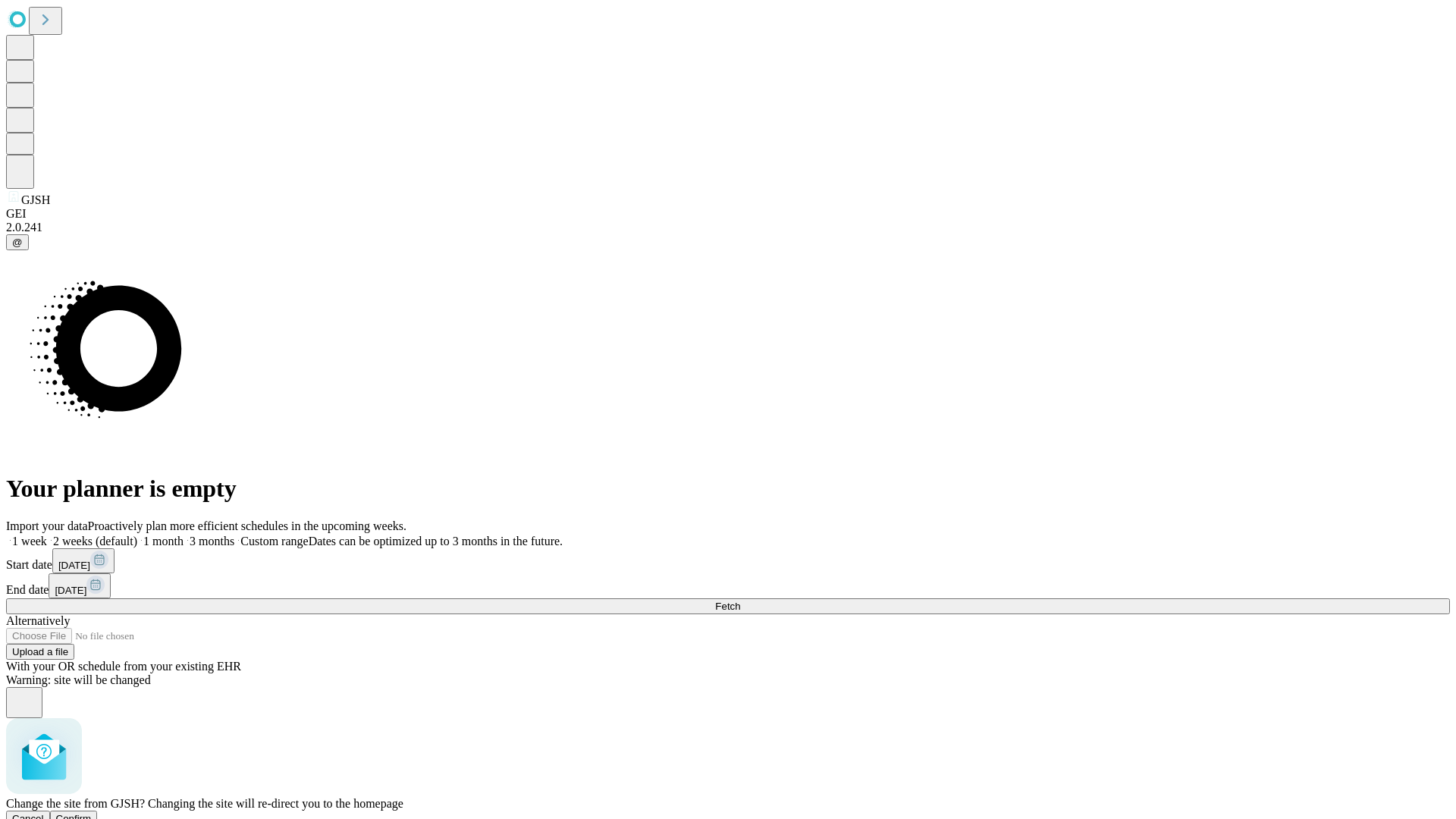
click at [92, 813] on span "Confirm" at bounding box center [74, 818] width 36 height 11
click at [137, 535] on label "2 weeks (default)" at bounding box center [92, 541] width 90 height 13
click at [740, 600] on span "Fetch" at bounding box center [727, 606] width 25 height 11
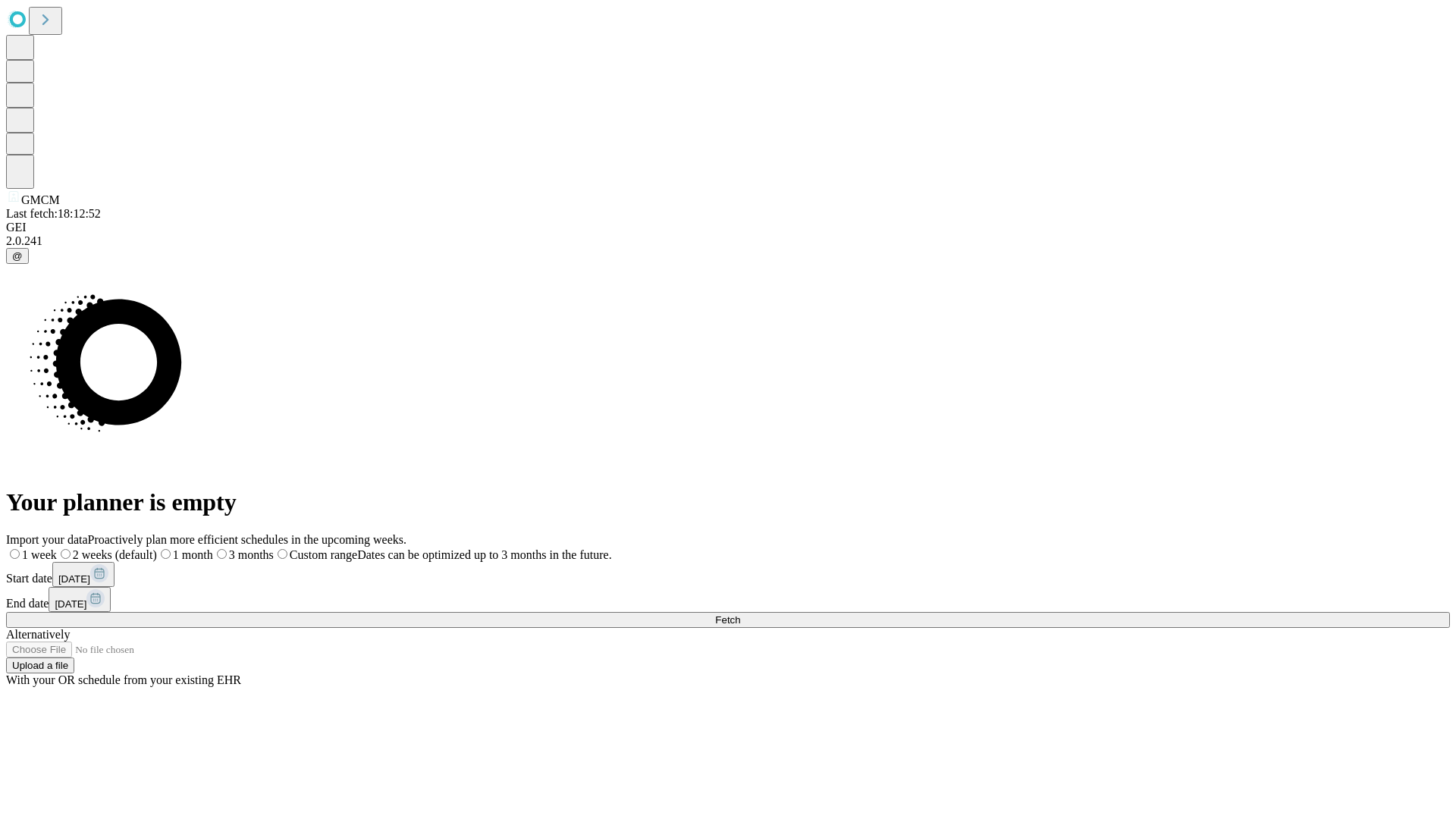
click at [157, 548] on label "2 weeks (default)" at bounding box center [107, 555] width 100 height 13
click at [740, 614] on span "Fetch" at bounding box center [727, 620] width 25 height 11
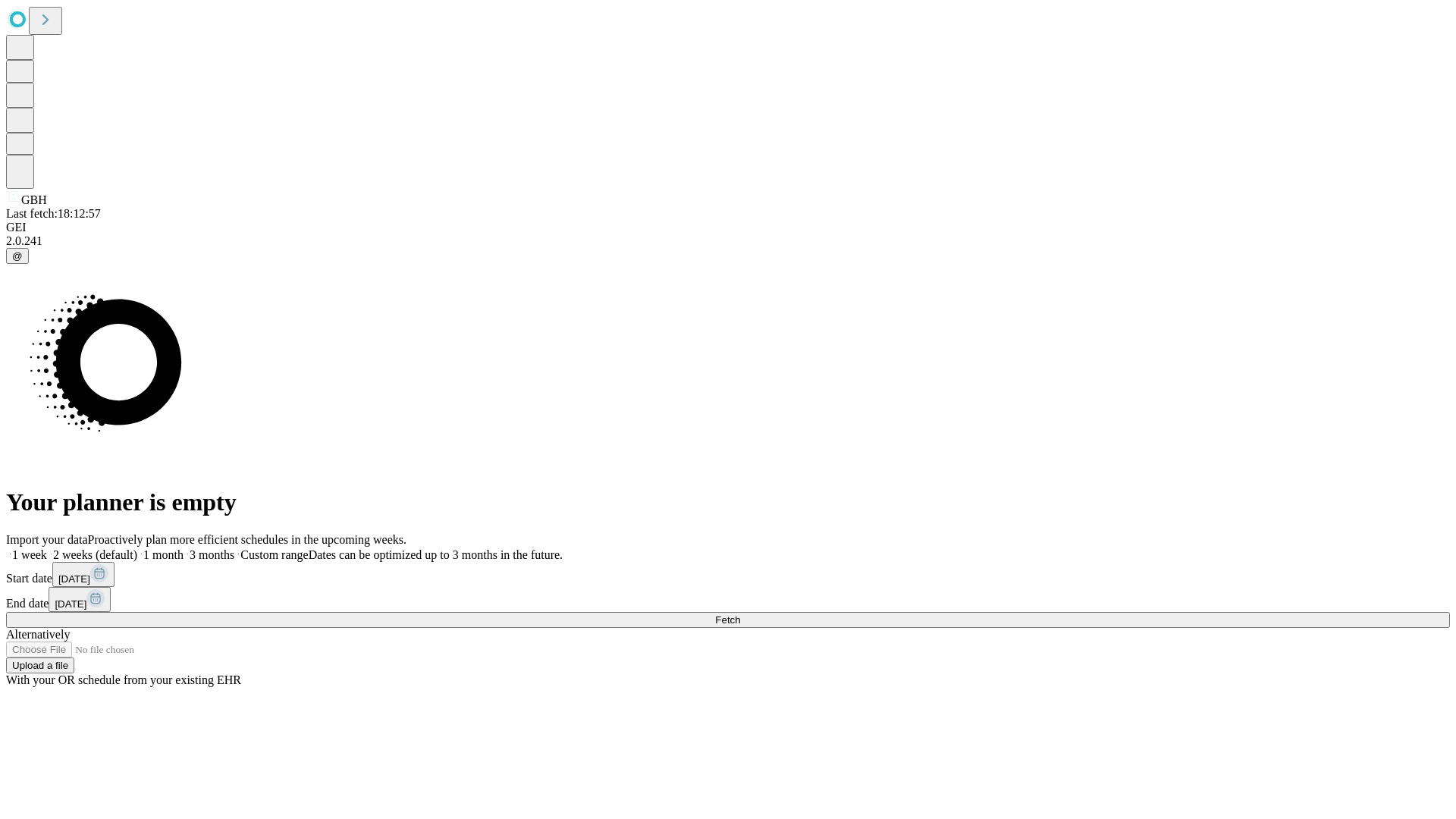
click at [137, 548] on label "2 weeks (default)" at bounding box center [92, 555] width 90 height 13
click at [740, 614] on span "Fetch" at bounding box center [727, 620] width 25 height 11
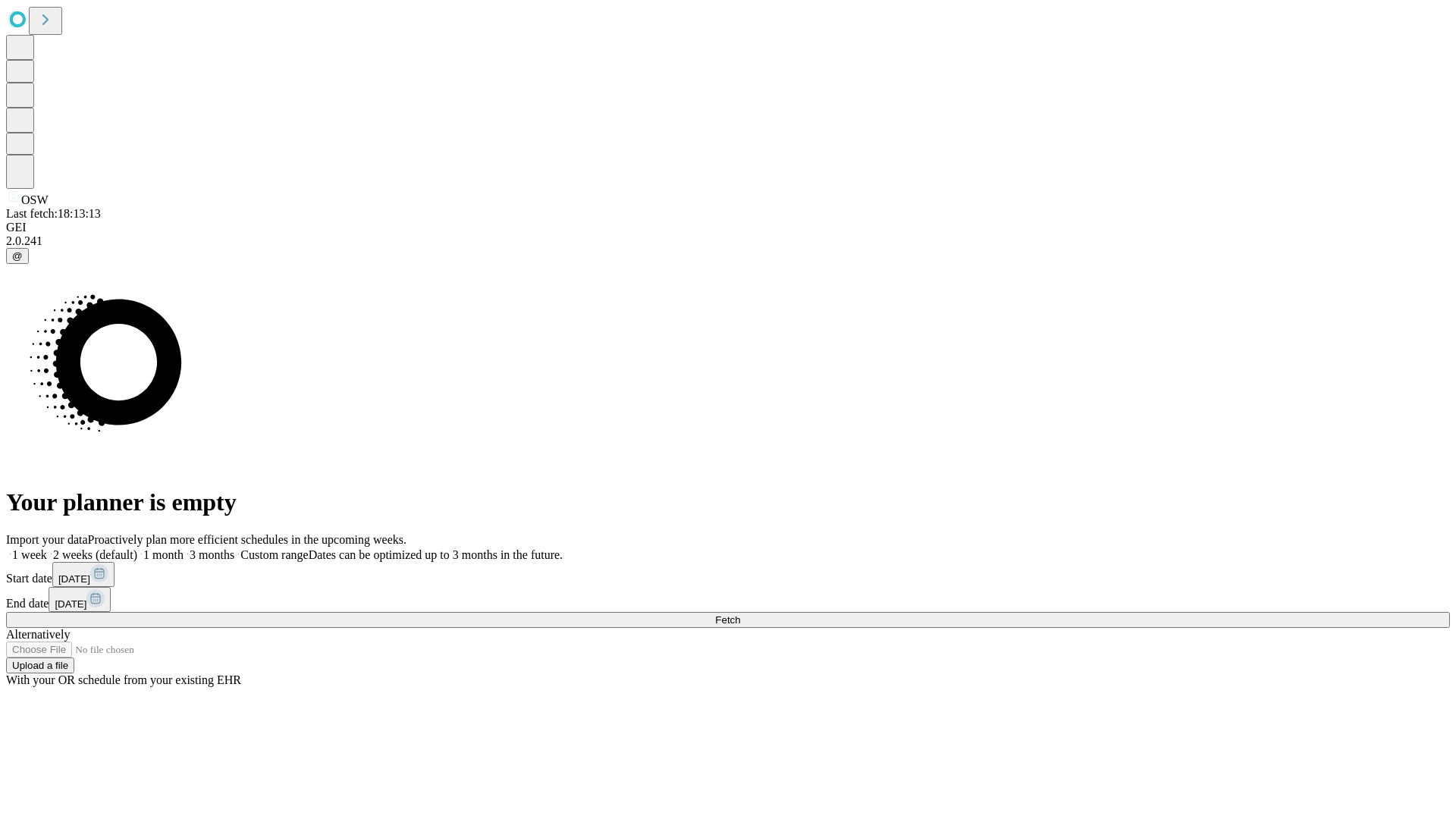
click at [137, 548] on label "2 weeks (default)" at bounding box center [92, 555] width 90 height 13
click at [740, 614] on span "Fetch" at bounding box center [727, 620] width 25 height 11
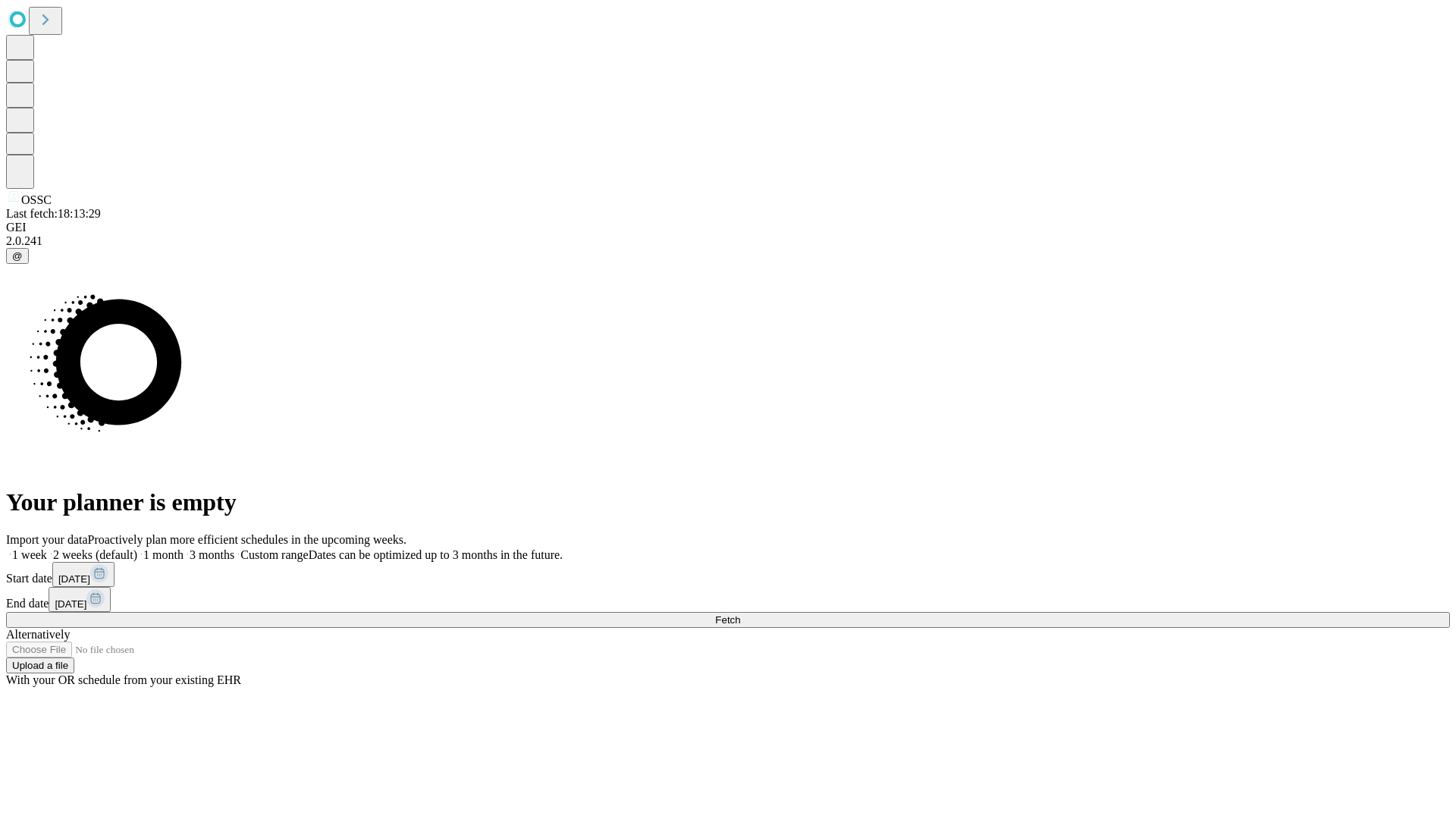
click at [137, 548] on label "2 weeks (default)" at bounding box center [92, 555] width 90 height 13
click at [740, 614] on span "Fetch" at bounding box center [727, 620] width 25 height 11
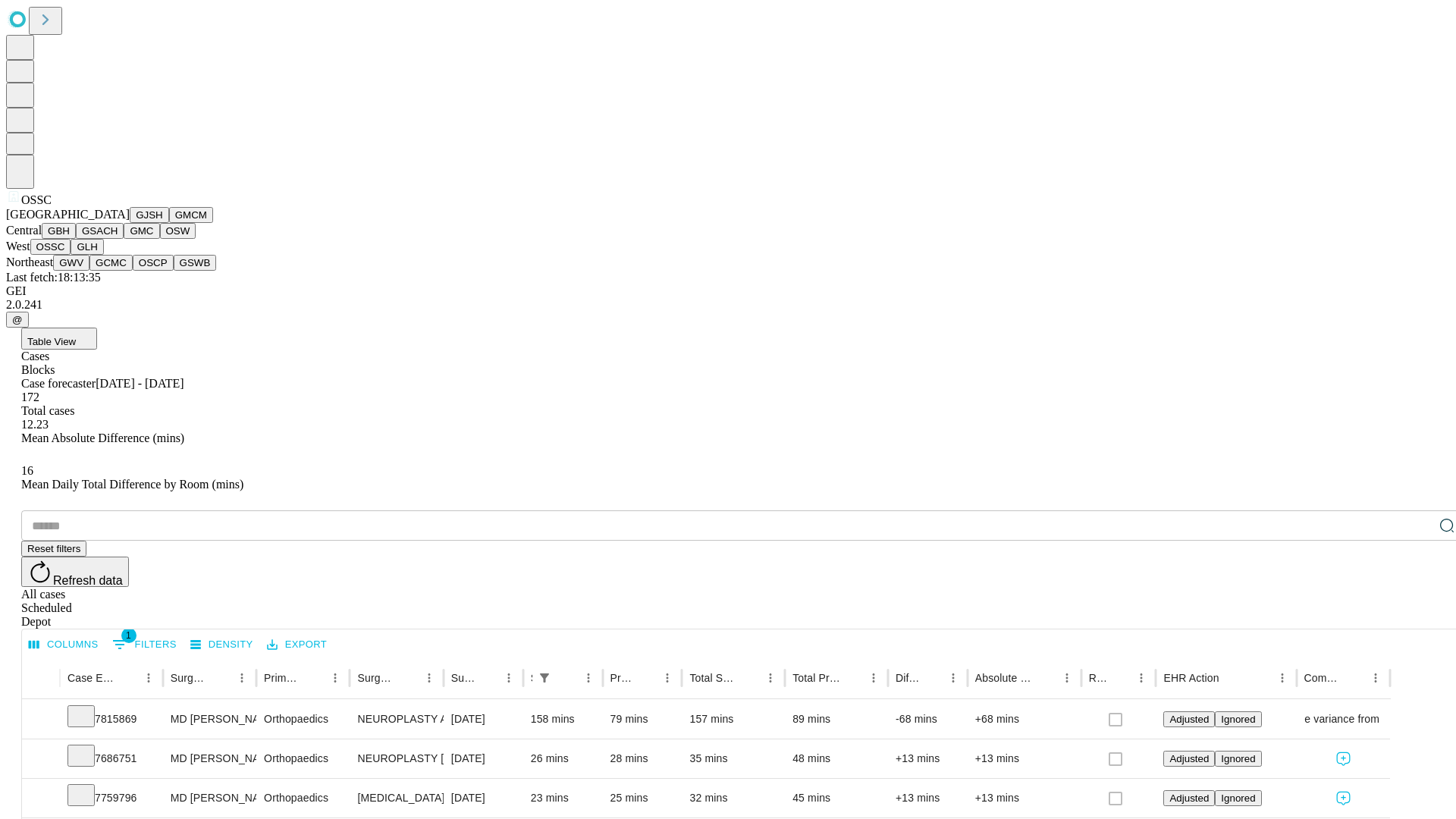
click at [103, 254] on button "GLH" at bounding box center [87, 247] width 32 height 16
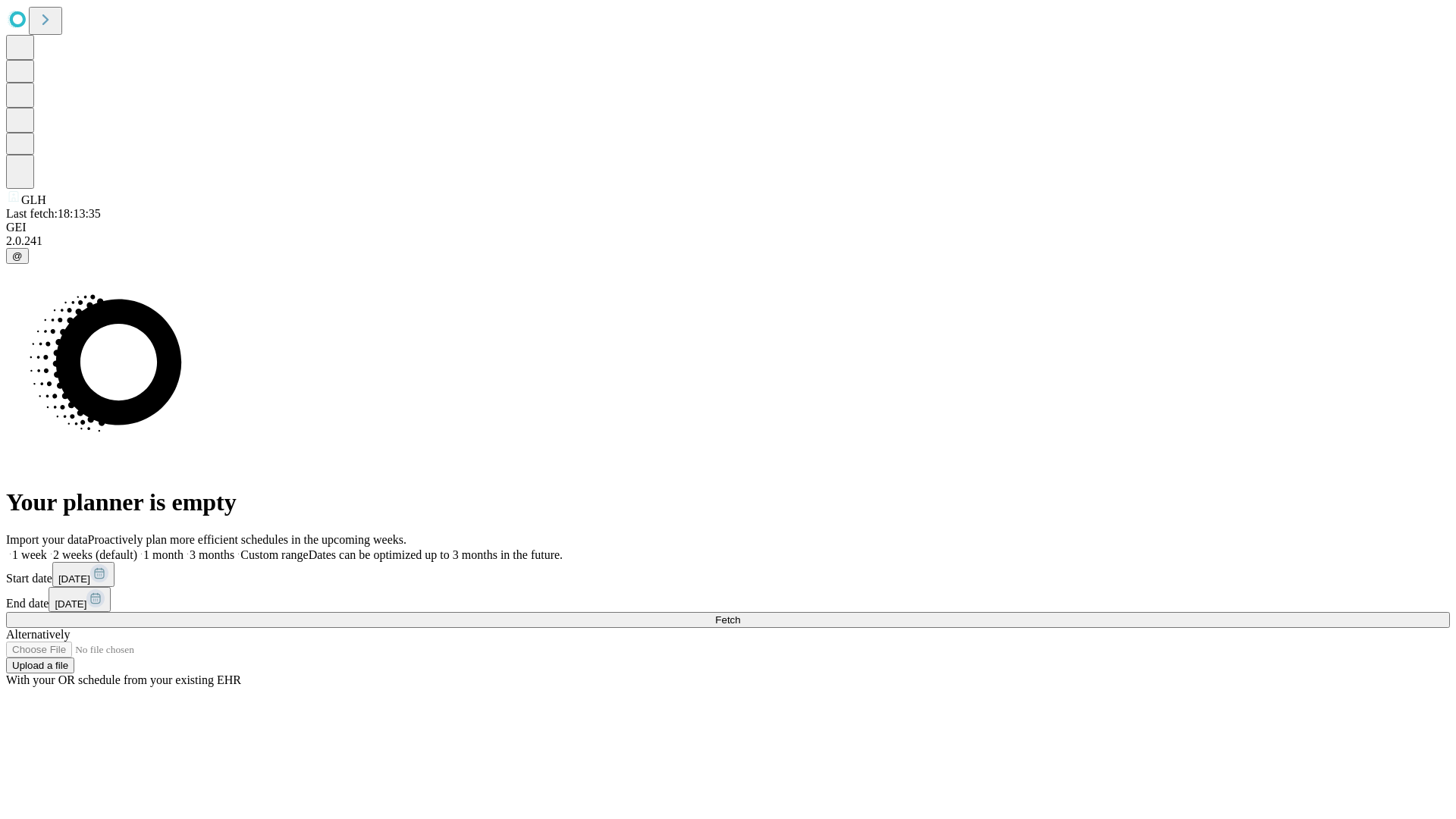
click at [137, 548] on label "2 weeks (default)" at bounding box center [92, 555] width 90 height 13
click at [740, 614] on span "Fetch" at bounding box center [727, 620] width 25 height 11
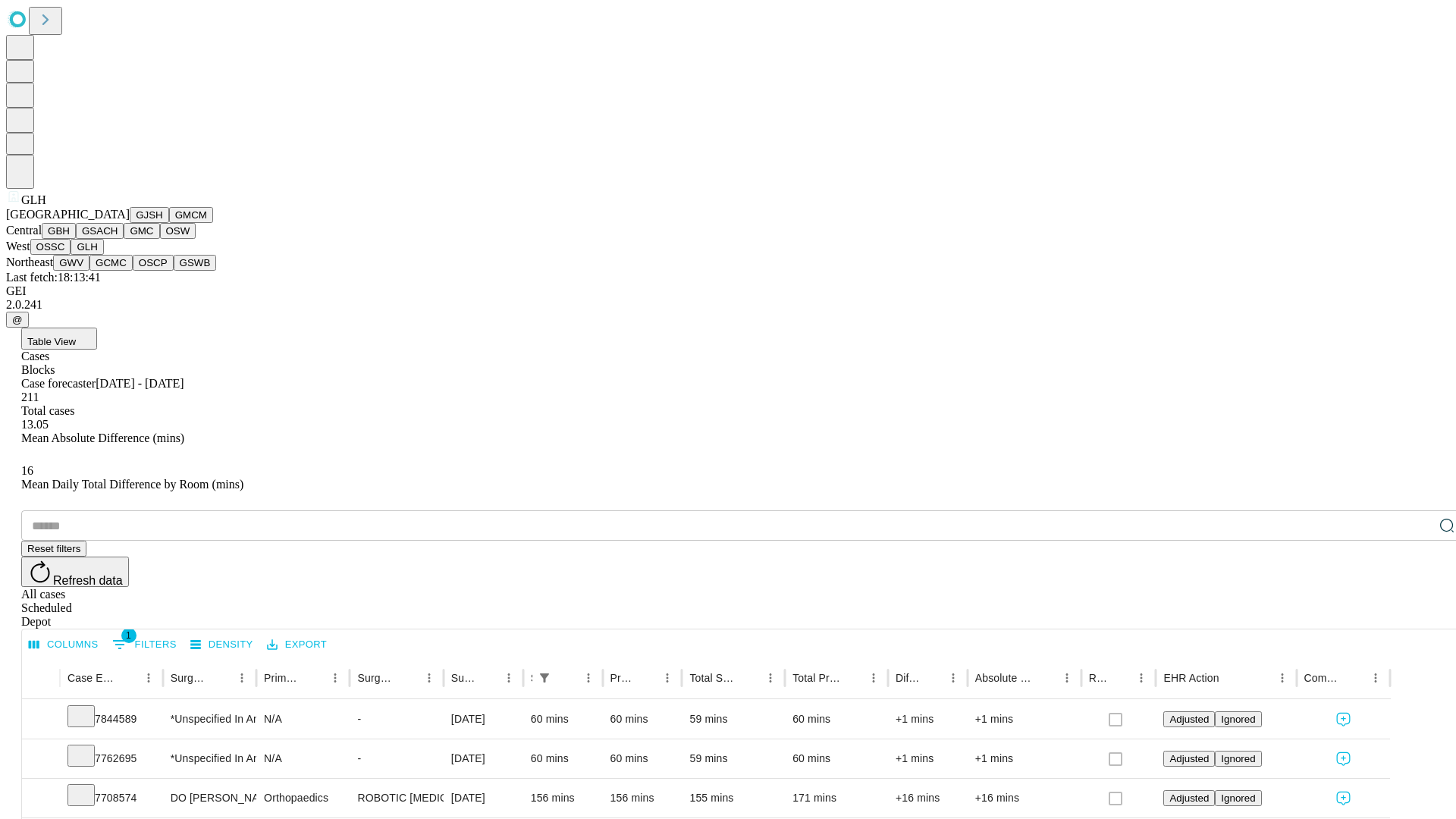
click at [89, 271] on button "GWV" at bounding box center [71, 262] width 36 height 16
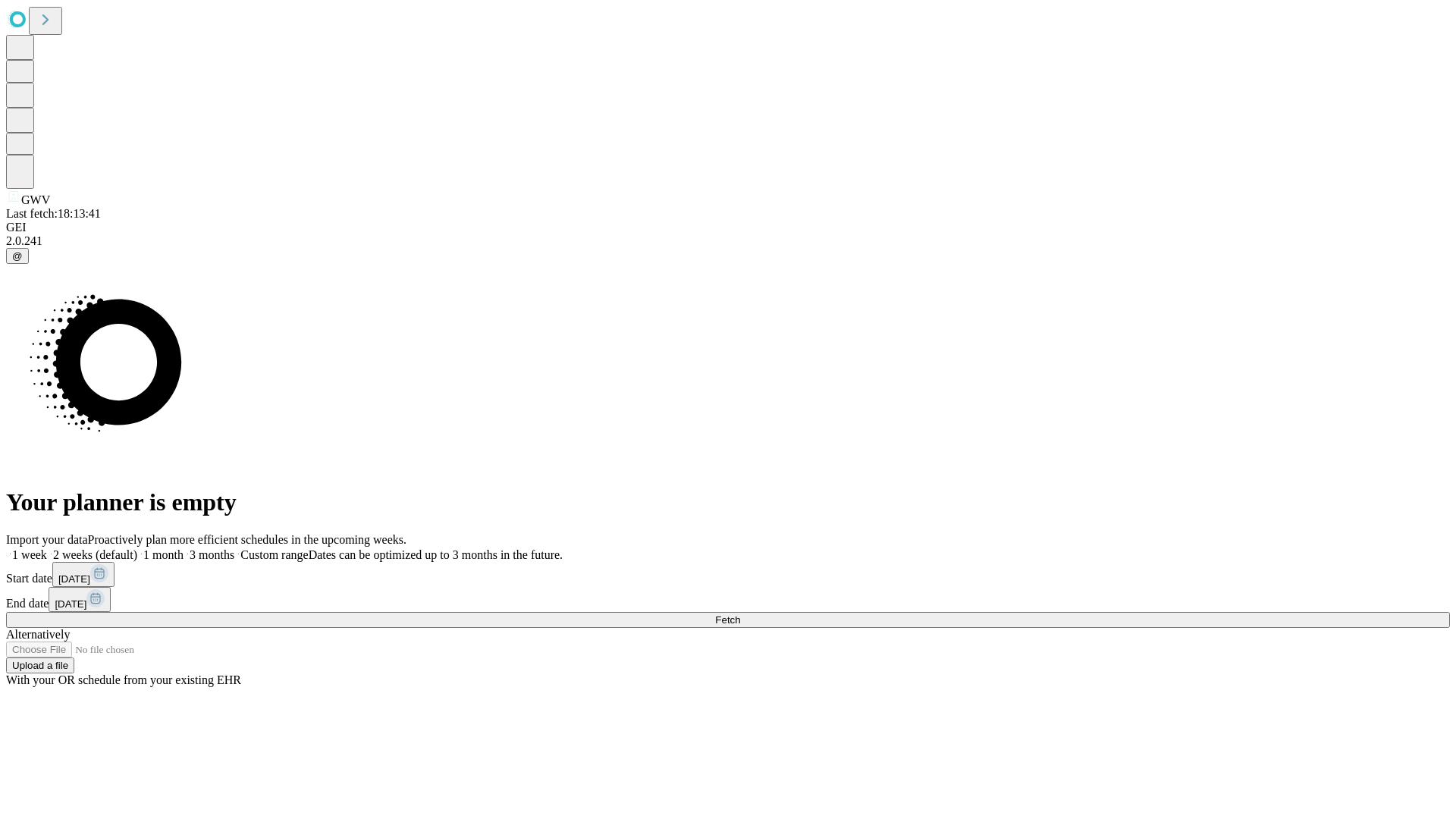
click at [137, 548] on label "2 weeks (default)" at bounding box center [92, 555] width 90 height 13
click at [740, 614] on span "Fetch" at bounding box center [727, 620] width 25 height 11
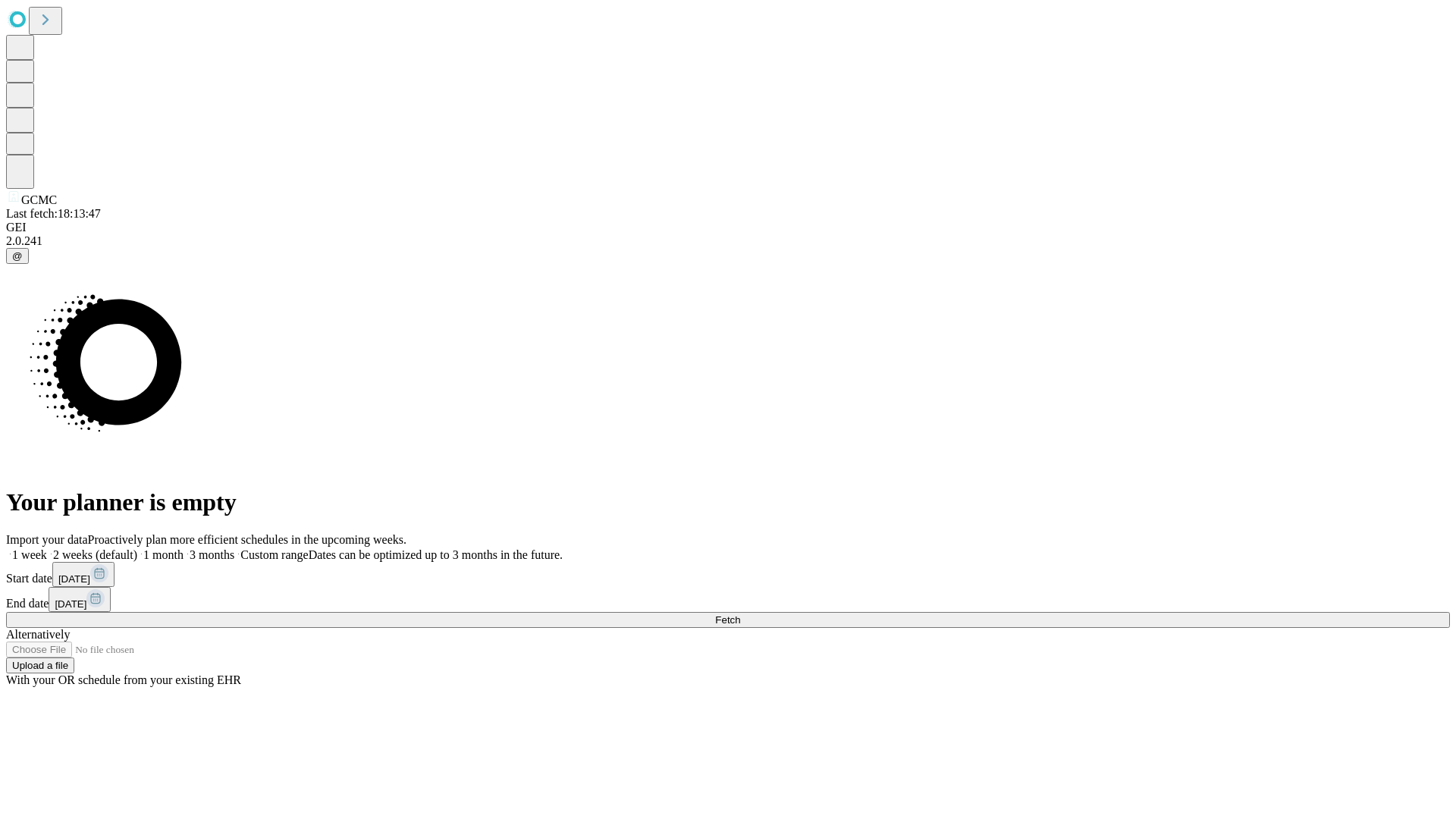
click at [137, 548] on label "2 weeks (default)" at bounding box center [92, 555] width 90 height 13
click at [740, 614] on span "Fetch" at bounding box center [727, 620] width 25 height 11
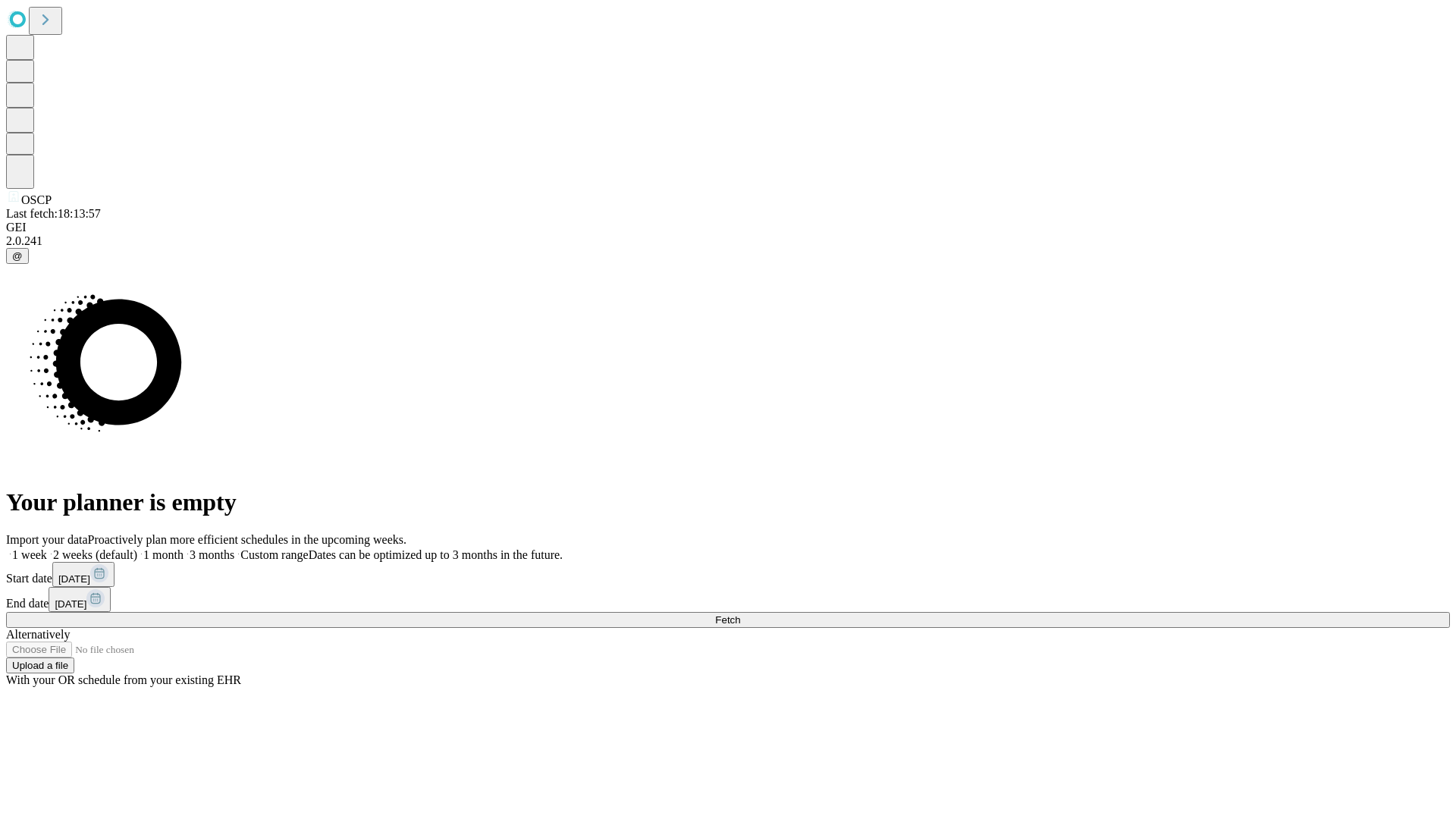
click at [137, 548] on label "2 weeks (default)" at bounding box center [92, 555] width 90 height 13
click at [740, 614] on span "Fetch" at bounding box center [727, 620] width 25 height 11
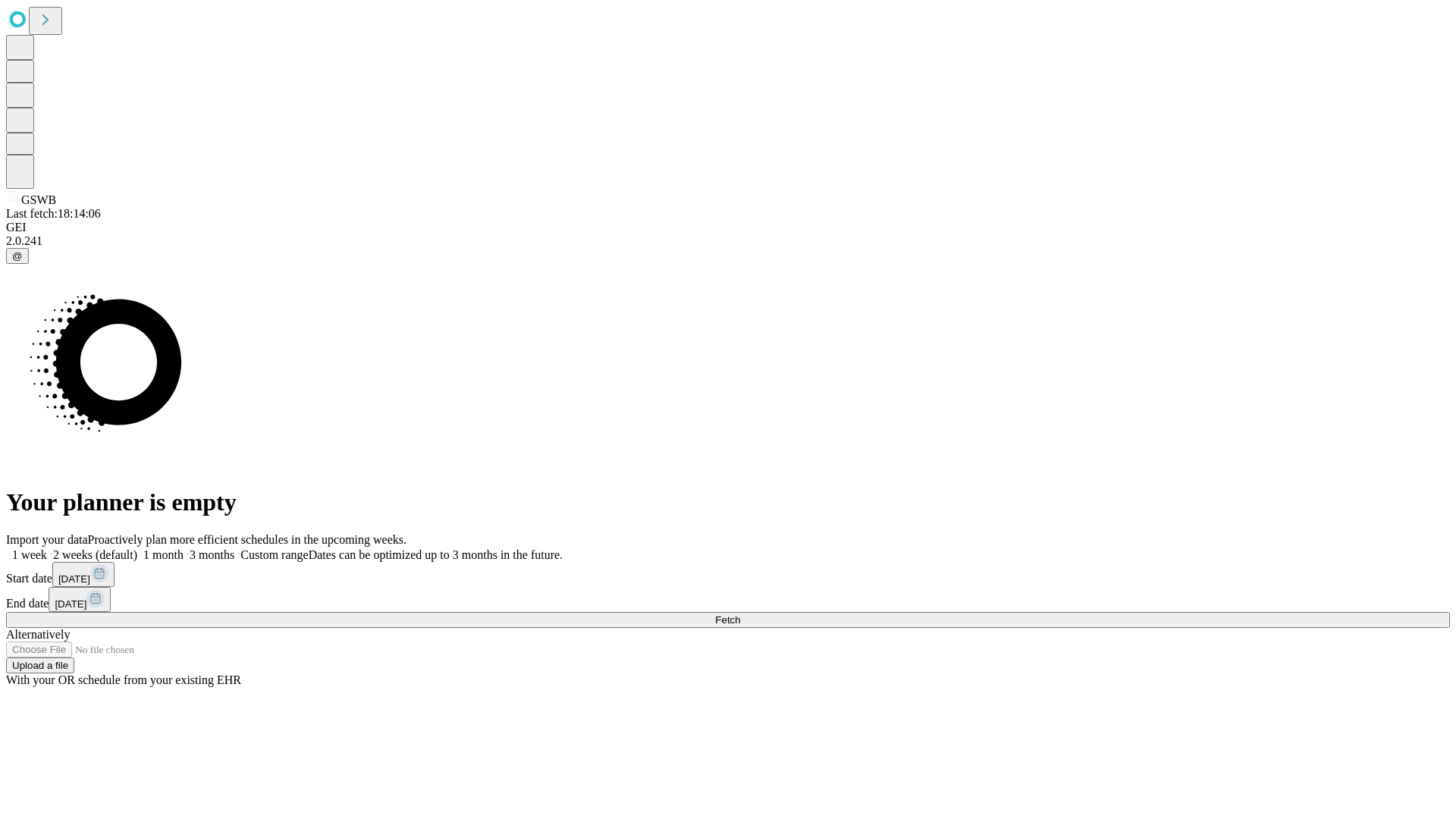
click at [137, 548] on label "2 weeks (default)" at bounding box center [92, 555] width 90 height 13
click at [740, 614] on span "Fetch" at bounding box center [727, 620] width 25 height 11
